Goal: Task Accomplishment & Management: Manage account settings

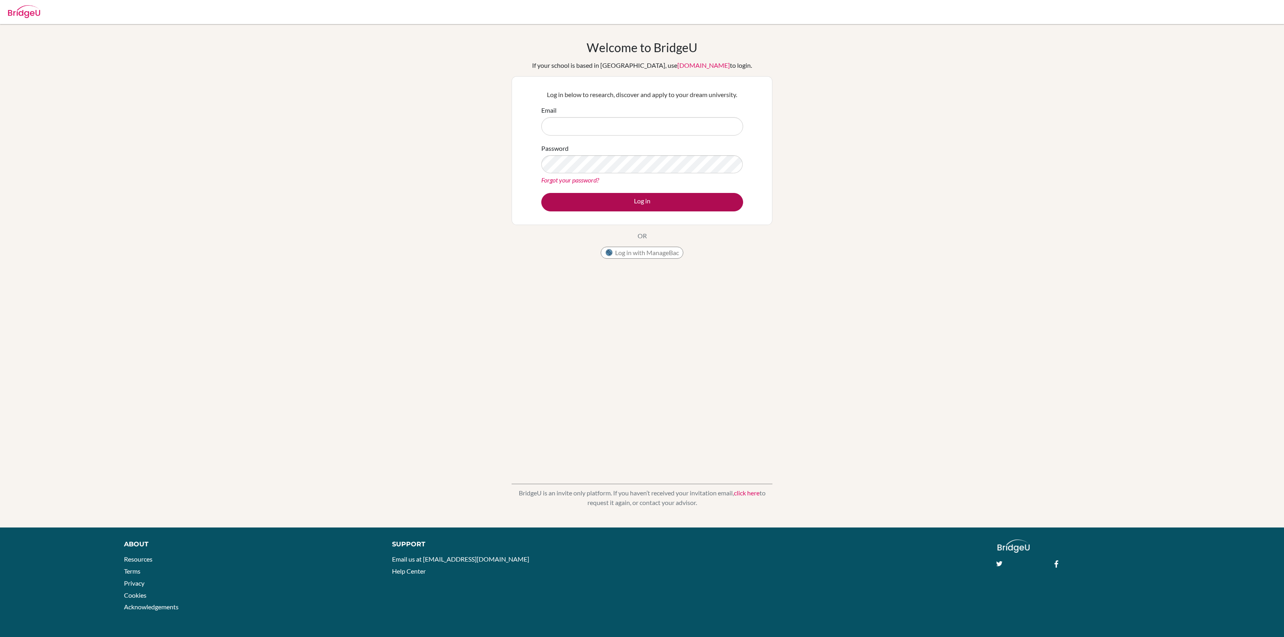
type input "[PERSON_NAME][EMAIL_ADDRESS][DOMAIN_NAME]"
click at [642, 197] on button "Log in" at bounding box center [642, 202] width 202 height 18
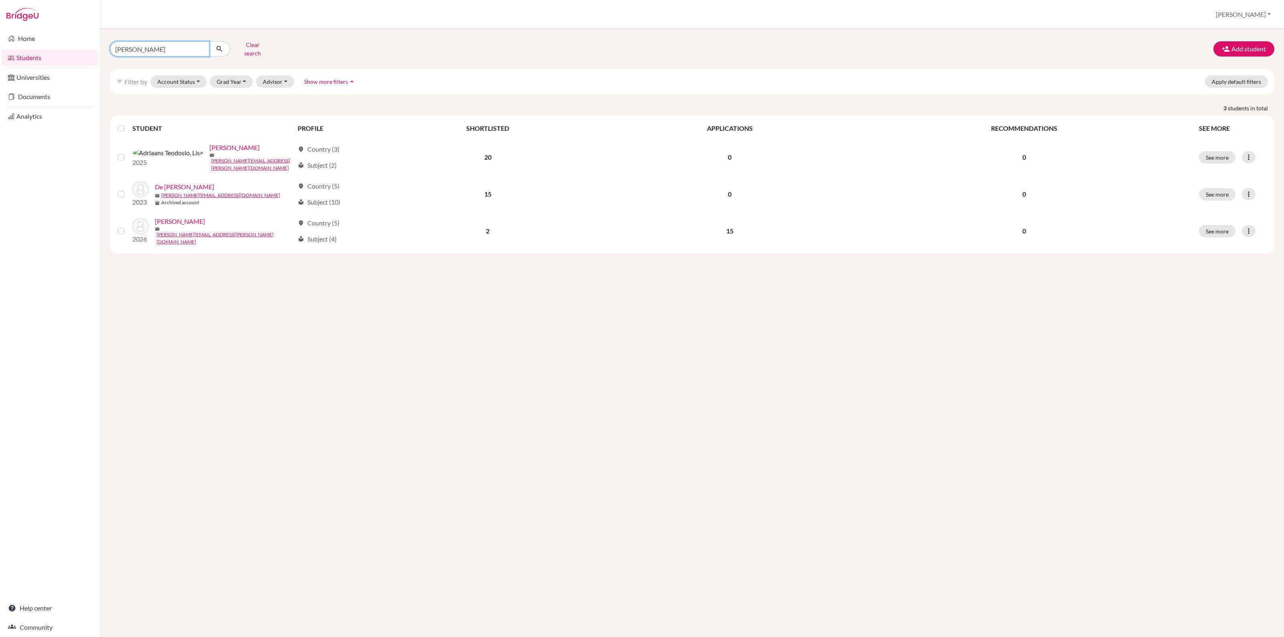
drag, startPoint x: 162, startPoint y: 49, endPoint x: 99, endPoint y: 46, distance: 63.0
click at [99, 46] on div "Home Students Universities Documents Analytics Help center Community Students o…" at bounding box center [642, 318] width 1284 height 637
type input "aino"
click button "submit" at bounding box center [219, 48] width 21 height 15
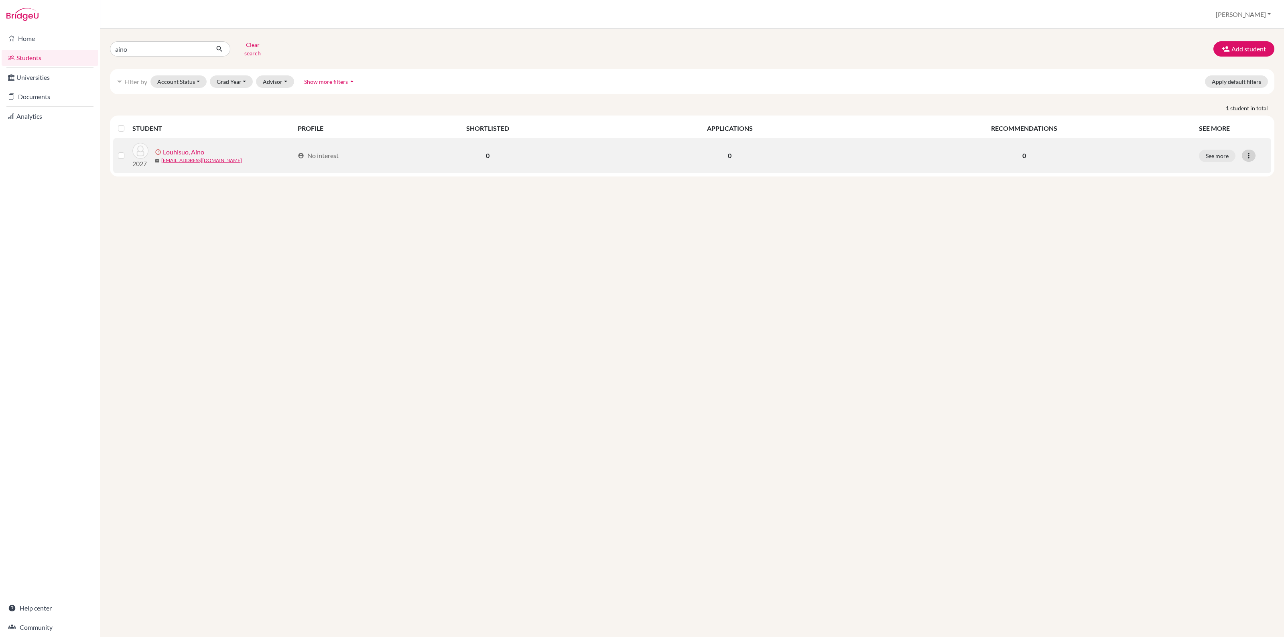
click at [1247, 152] on icon at bounding box center [1249, 156] width 8 height 8
click at [1224, 192] on button "Resend invite email" at bounding box center [1218, 198] width 73 height 13
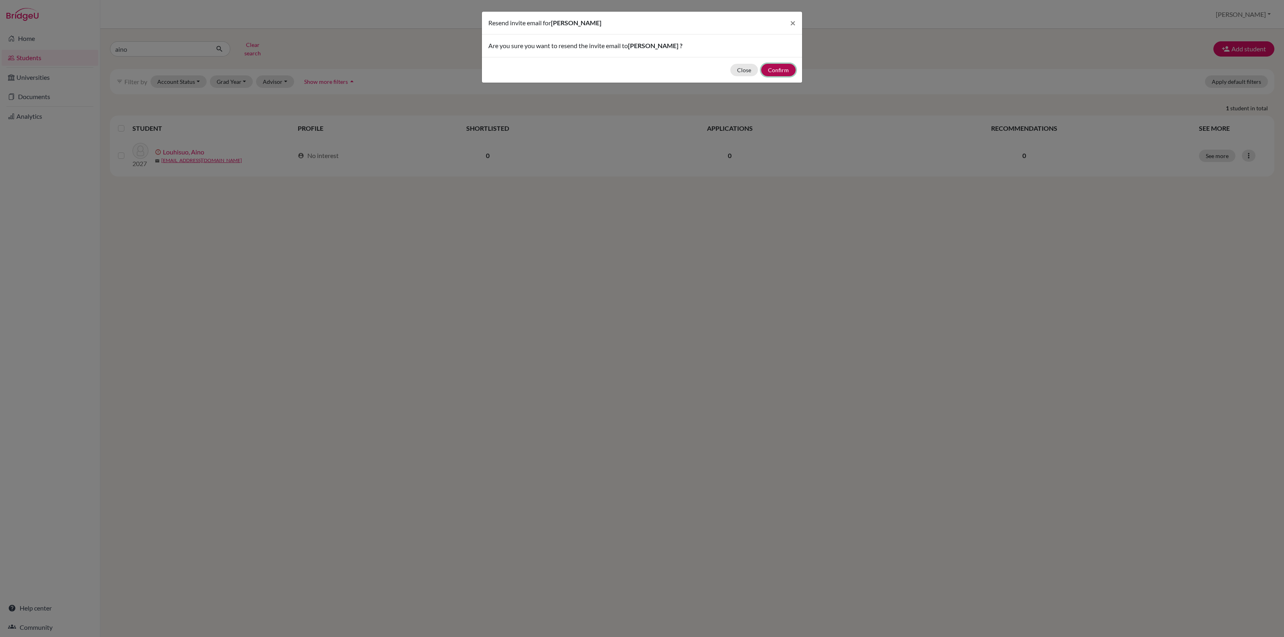
click at [775, 69] on button "Confirm" at bounding box center [778, 70] width 35 height 12
